Goal: Communication & Community: Participate in discussion

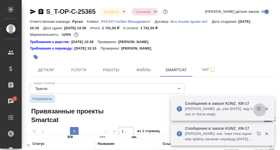
click at [259, 108] on icon "button" at bounding box center [259, 110] width 6 height 6
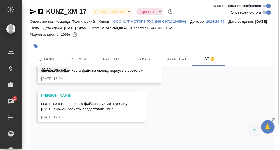
scroll to position [7439, 0]
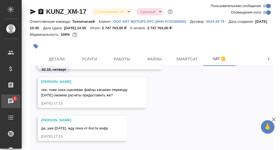
click at [10, 99] on div "Чаты" at bounding box center [4, 101] width 14 height 8
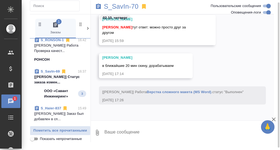
scroll to position [81, 0]
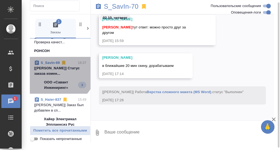
drag, startPoint x: 57, startPoint y: 73, endPoint x: 73, endPoint y: 77, distance: 16.2
click at [57, 73] on p "[Сергеева Анастасия] Статус заказа измен..." at bounding box center [60, 71] width 52 height 11
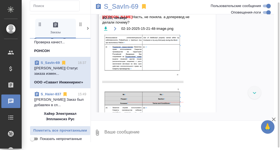
scroll to position [12099, 0]
